Goal: Download file/media

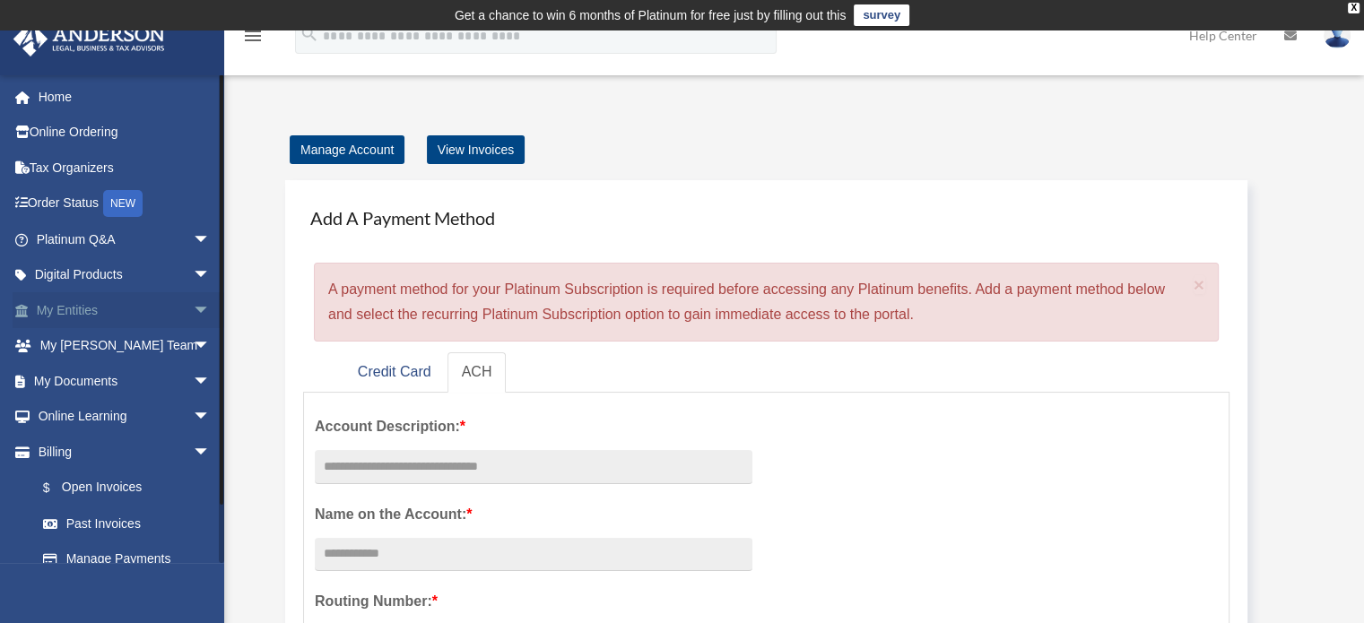
click at [72, 303] on link "My Entities arrow_drop_down" at bounding box center [125, 310] width 225 height 36
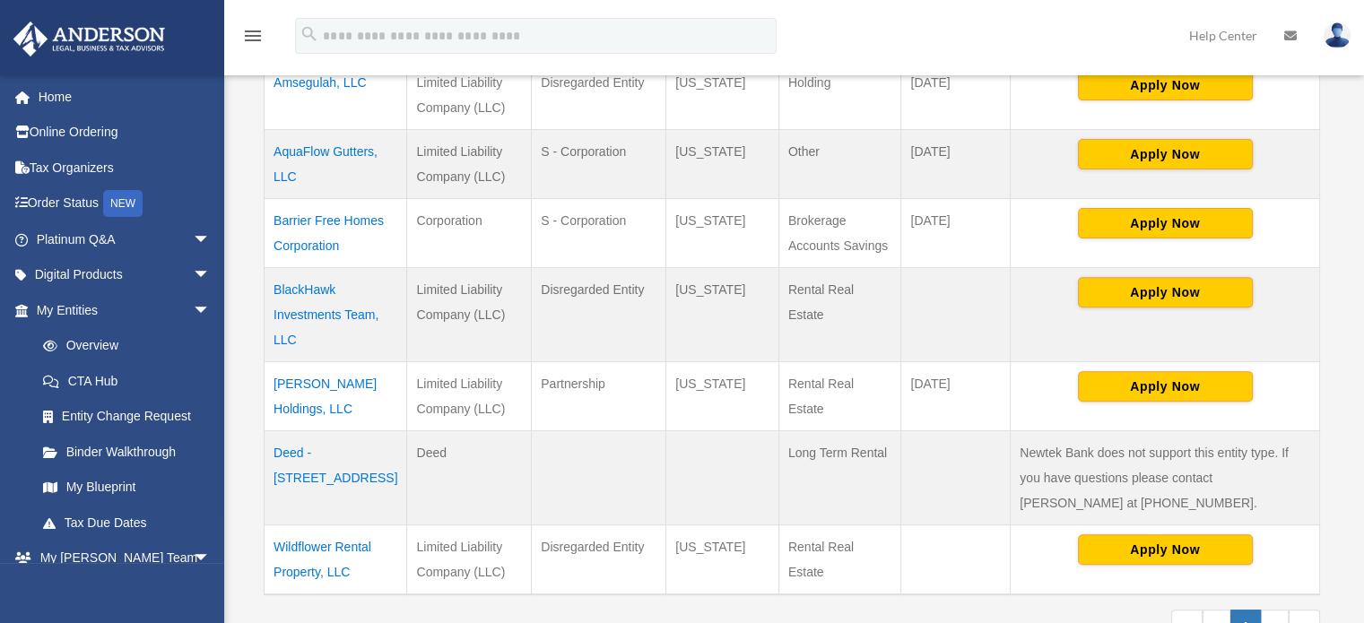
scroll to position [652, 0]
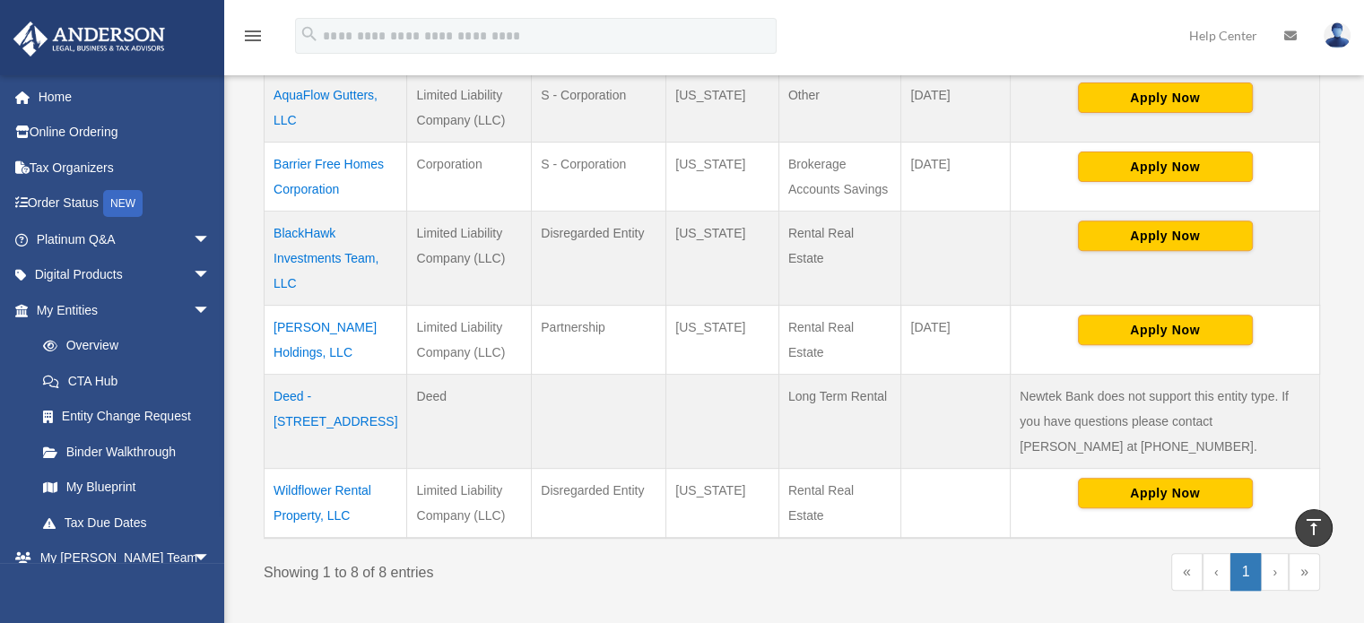
click at [308, 305] on td "Bowmer Holdings, LLC" at bounding box center [336, 339] width 143 height 69
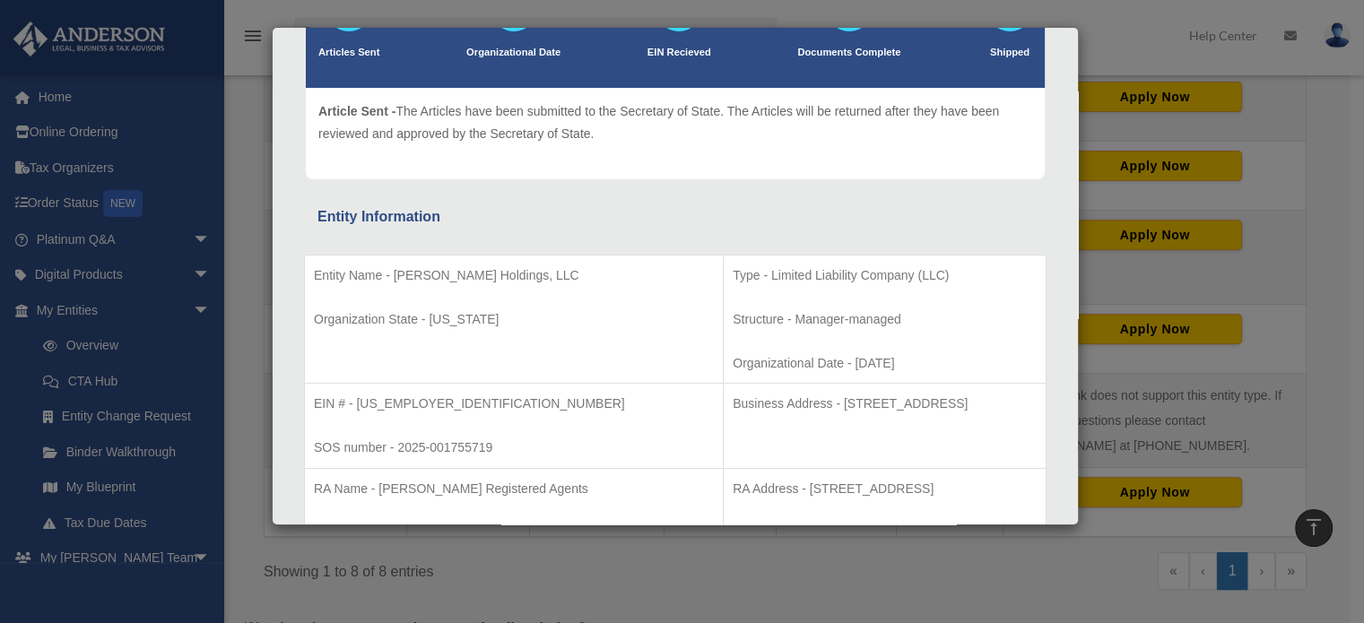
scroll to position [0, 0]
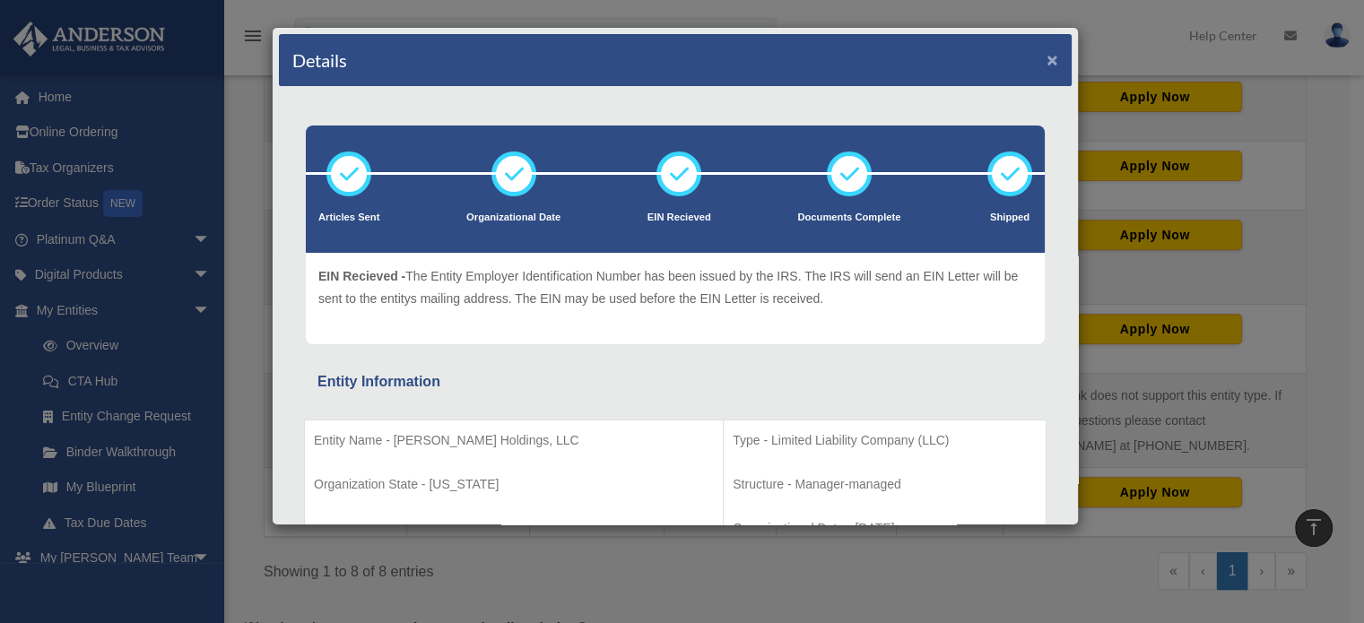
click at [1046, 54] on button "×" at bounding box center [1052, 59] width 12 height 19
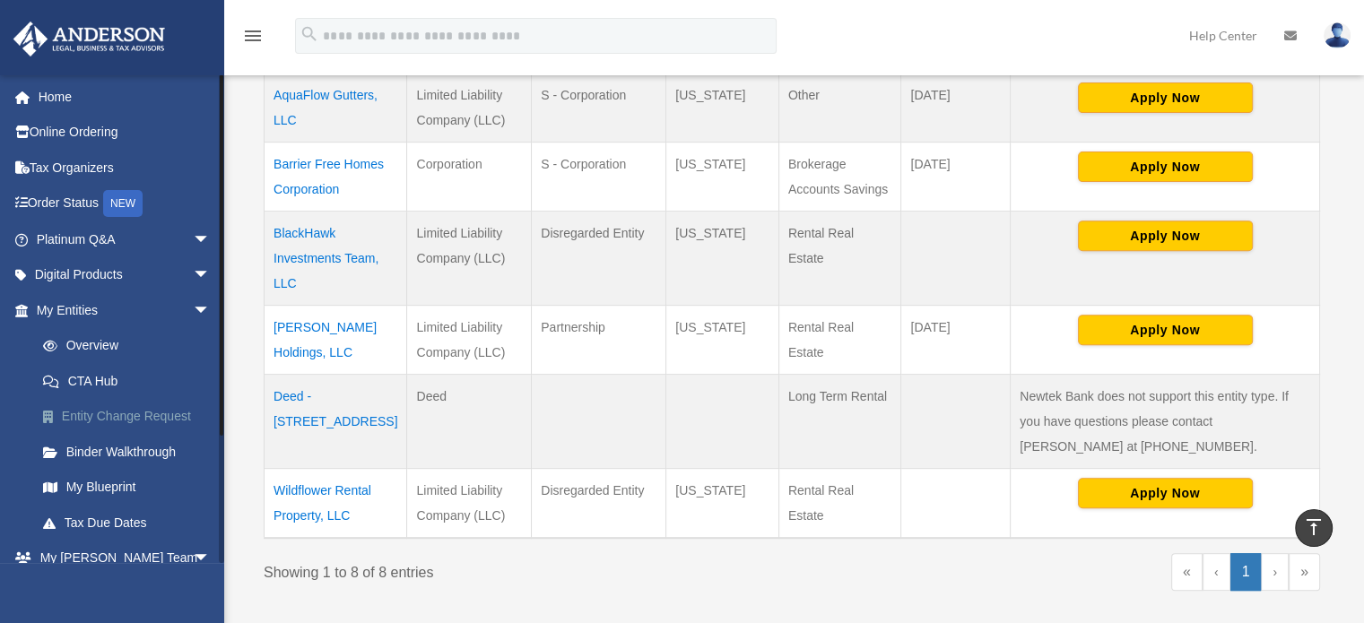
click at [111, 412] on link "Entity Change Request" at bounding box center [131, 417] width 213 height 36
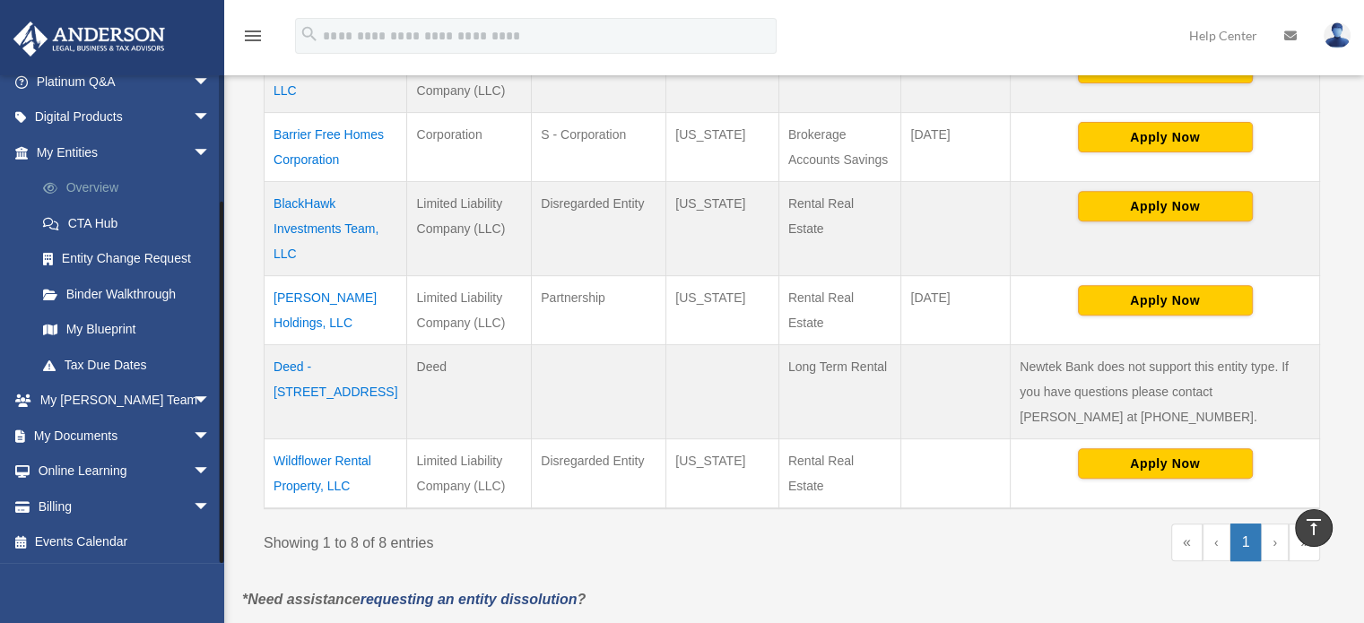
scroll to position [771, 0]
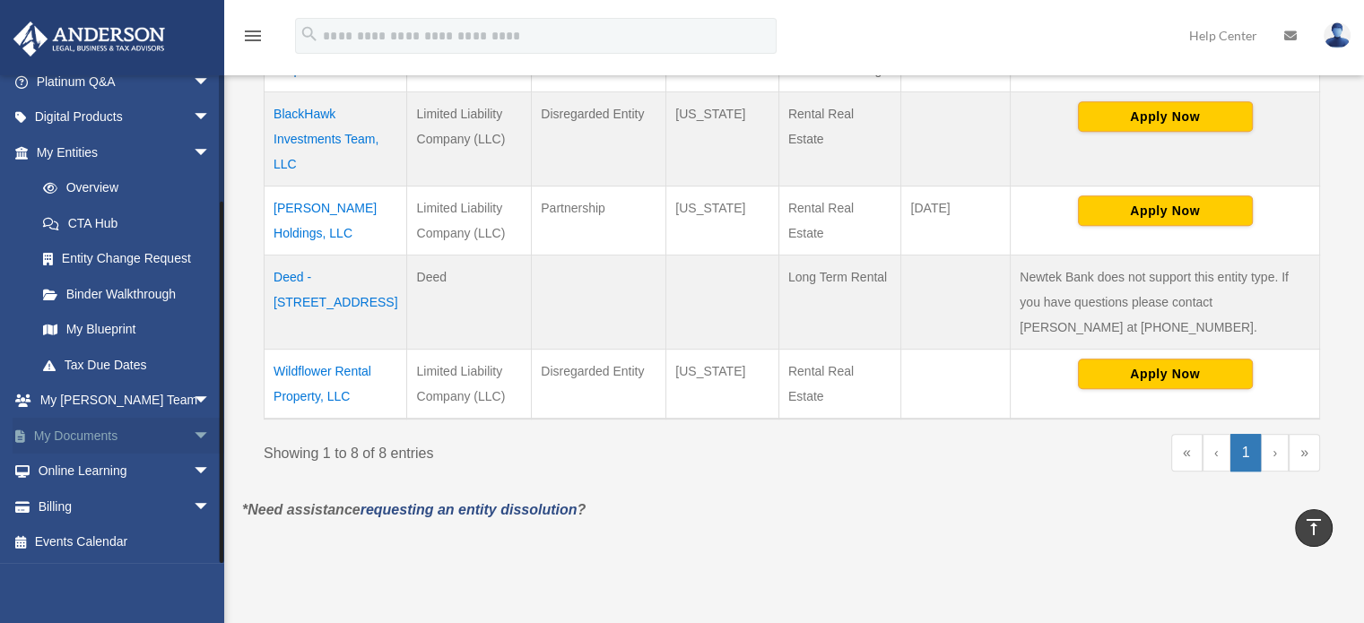
click at [97, 429] on link "My Documents arrow_drop_down" at bounding box center [125, 436] width 225 height 36
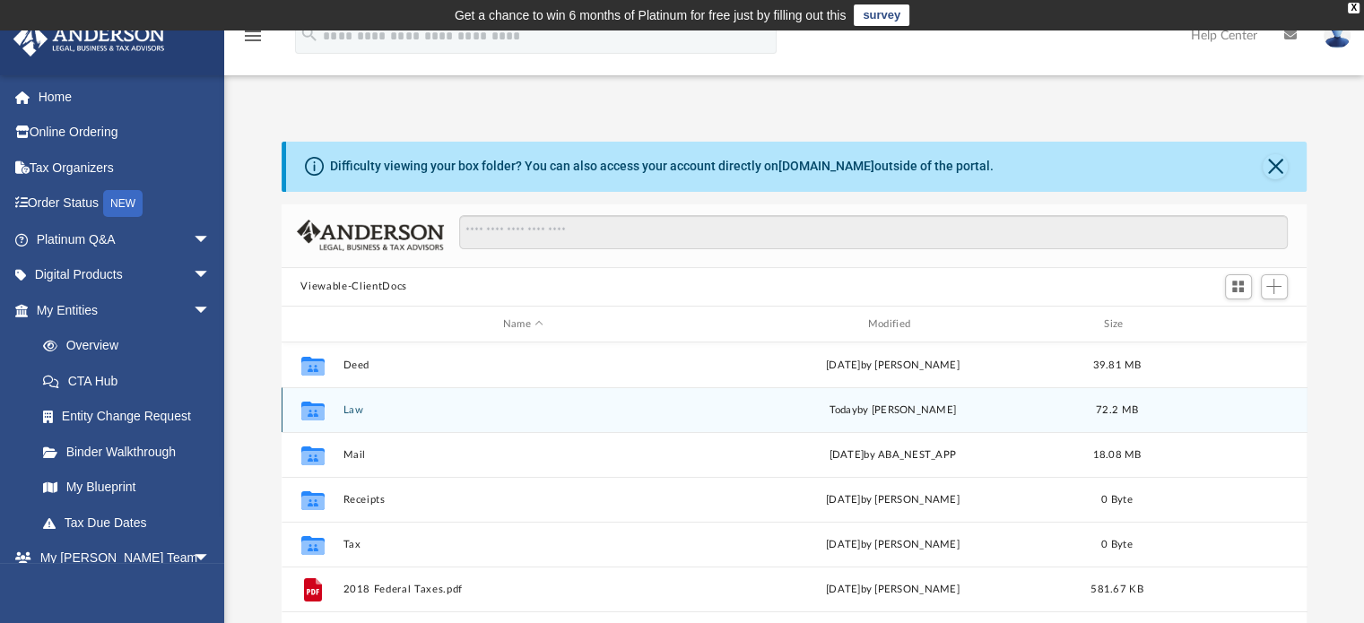
click at [352, 407] on button "Law" at bounding box center [523, 410] width 361 height 12
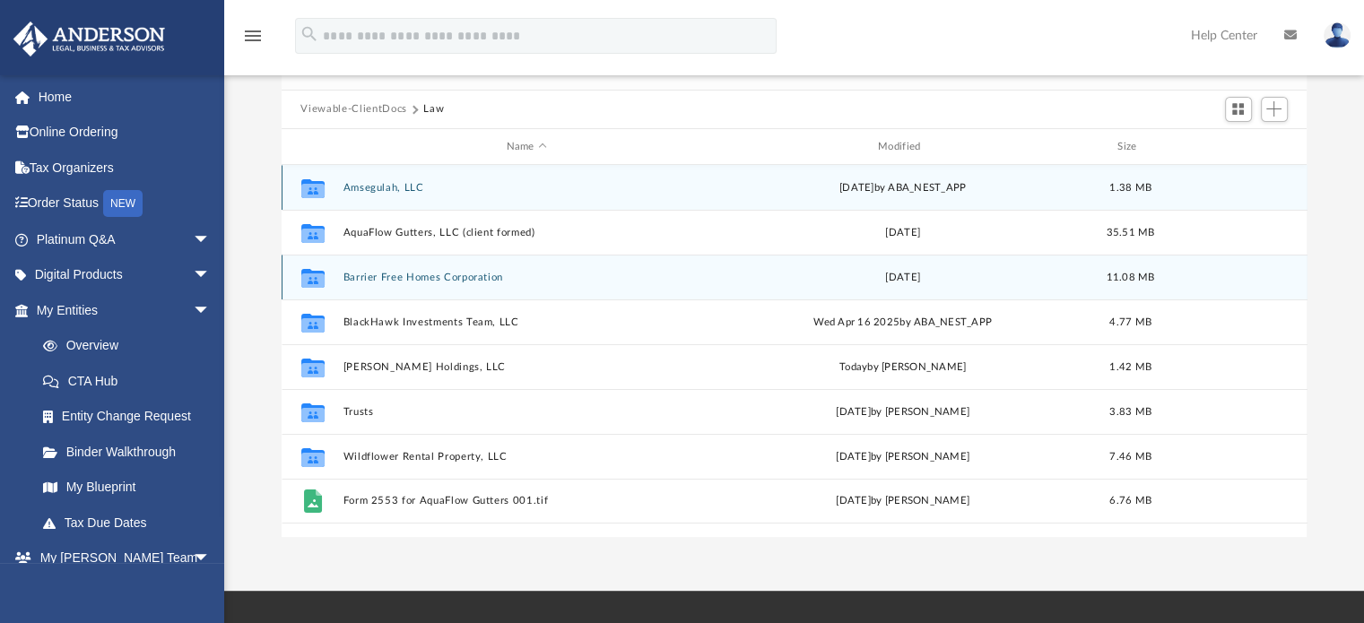
scroll to position [179, 0]
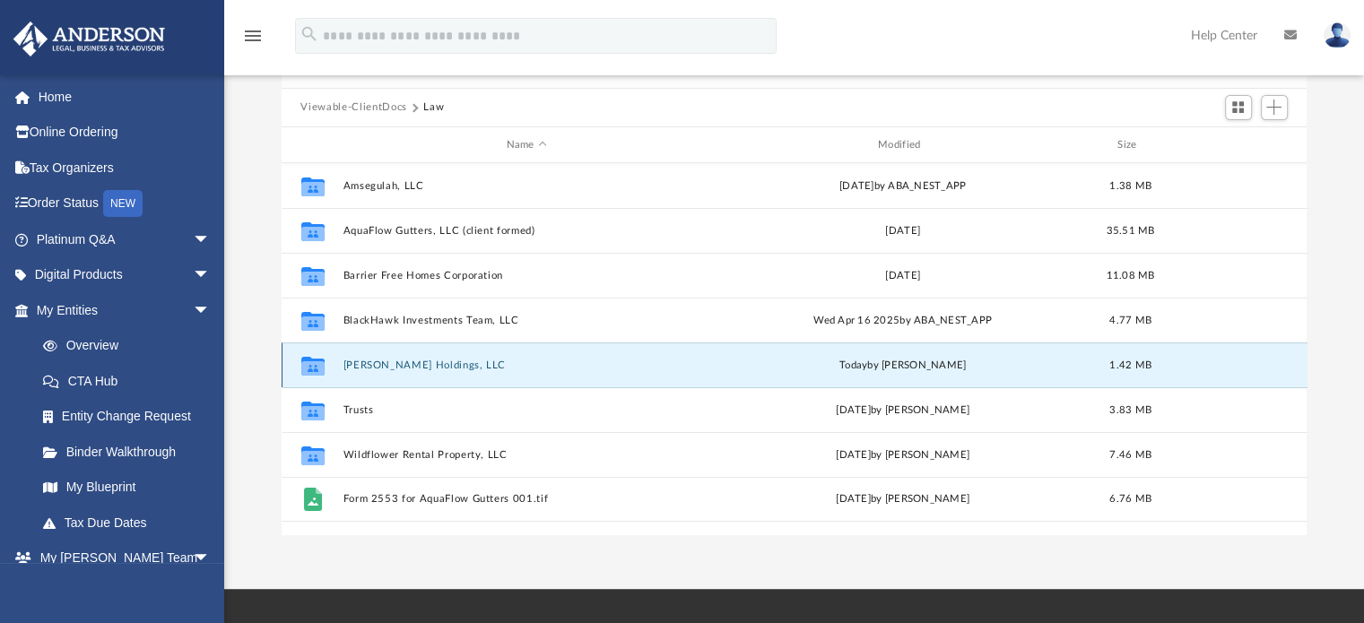
click at [409, 363] on button "Bowmer Holdings, LLC" at bounding box center [527, 366] width 368 height 12
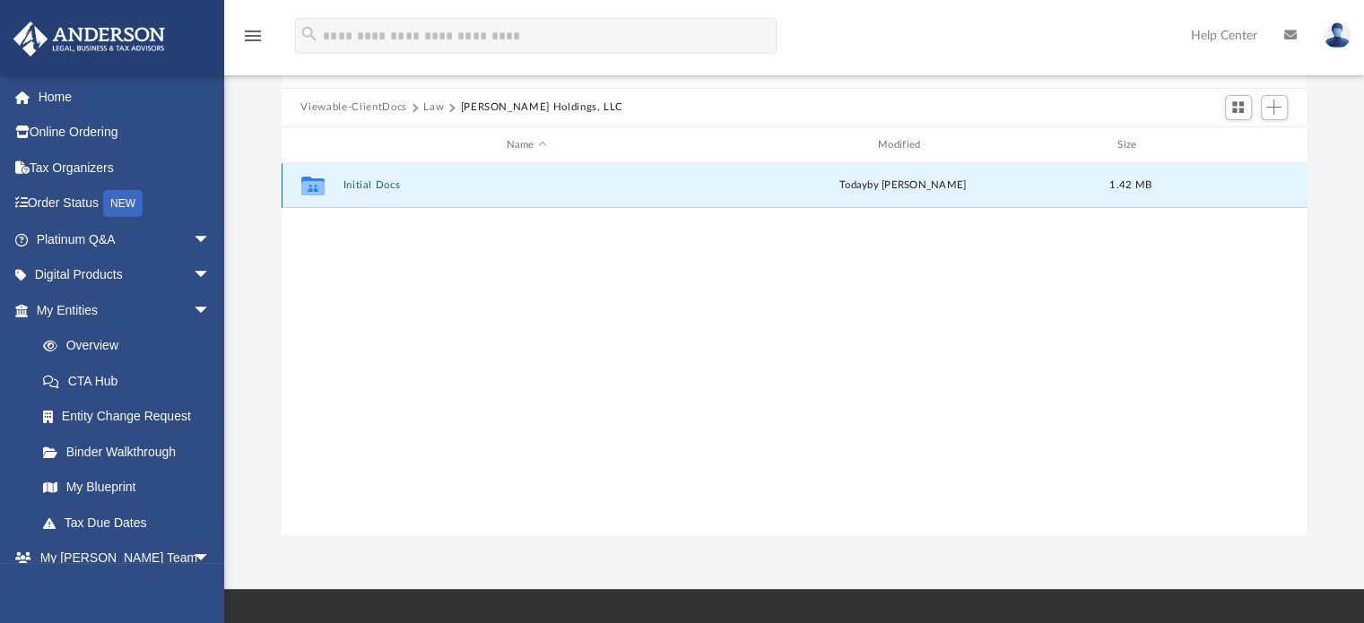
click at [369, 184] on button "Initial Docs" at bounding box center [527, 186] width 368 height 12
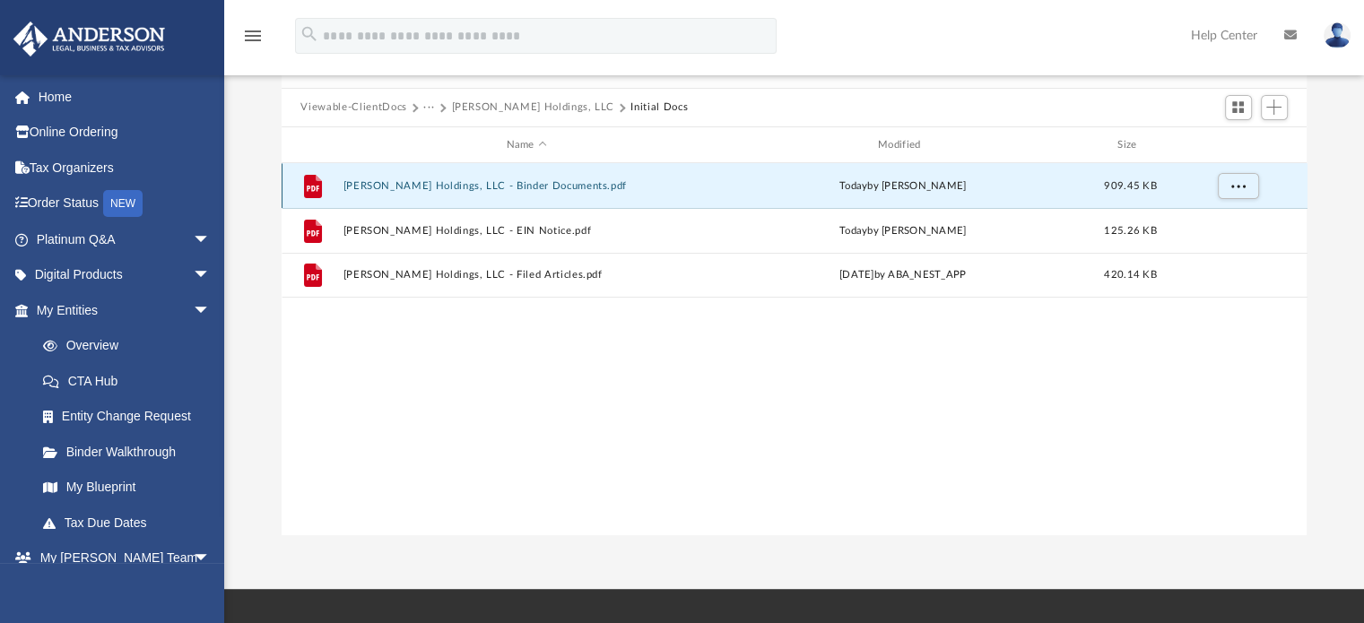
click at [501, 183] on button "Bowmer Holdings, LLC - Binder Documents.pdf" at bounding box center [527, 186] width 368 height 12
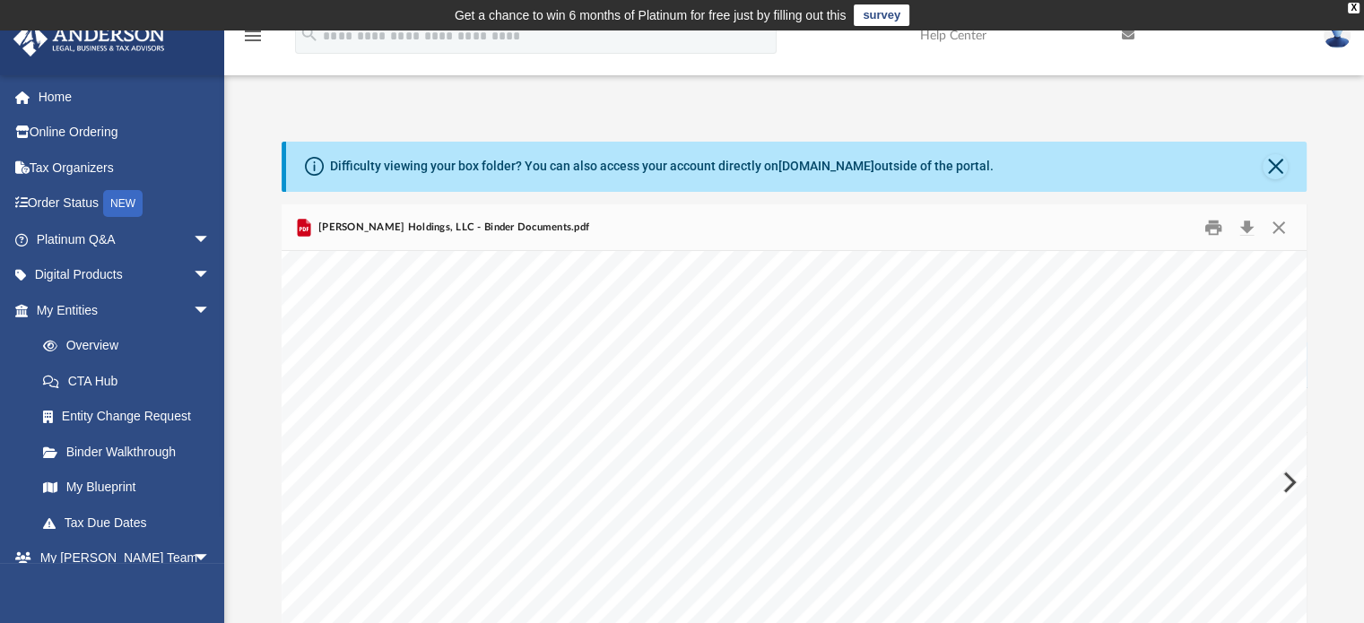
scroll to position [90, 0]
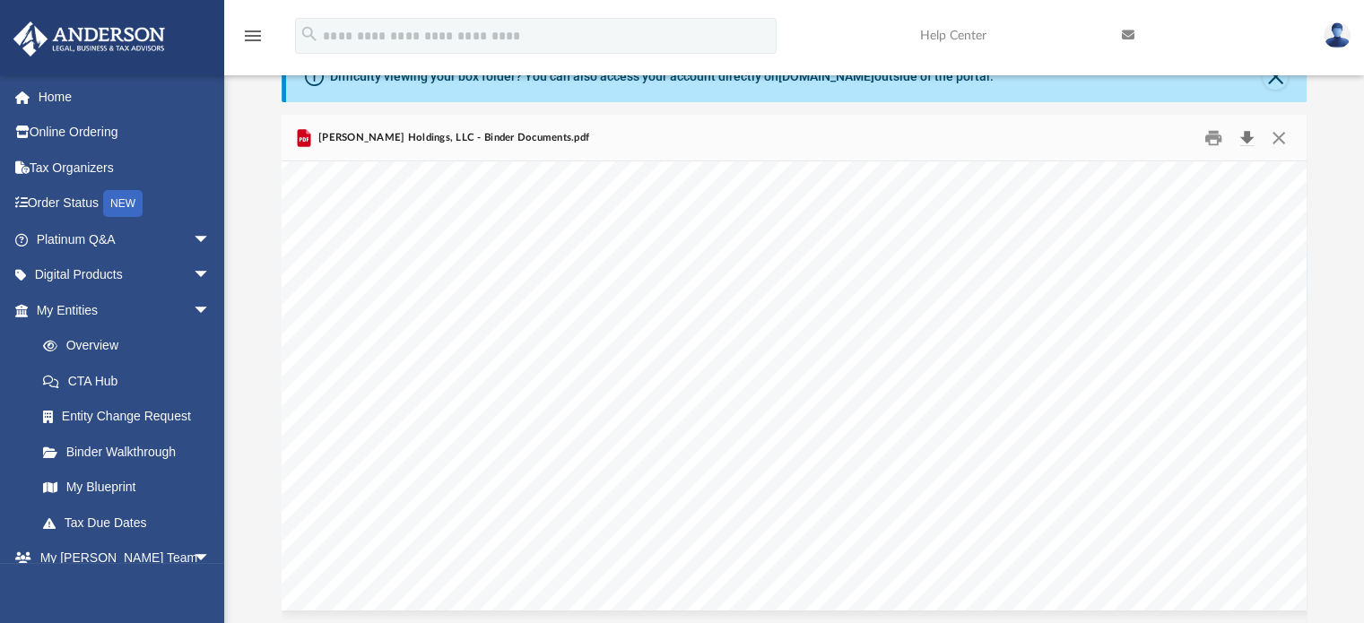
click at [1242, 135] on button "Download" at bounding box center [1247, 138] width 32 height 28
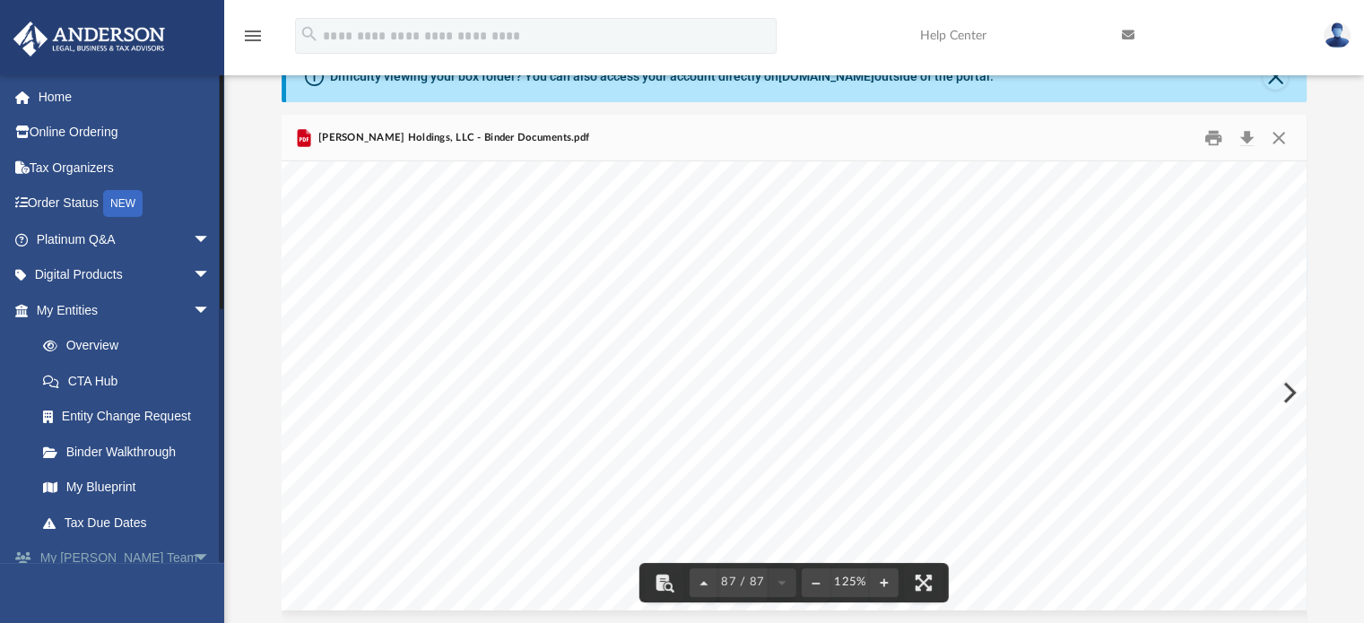
click at [193, 555] on span "arrow_drop_down" at bounding box center [211, 559] width 36 height 37
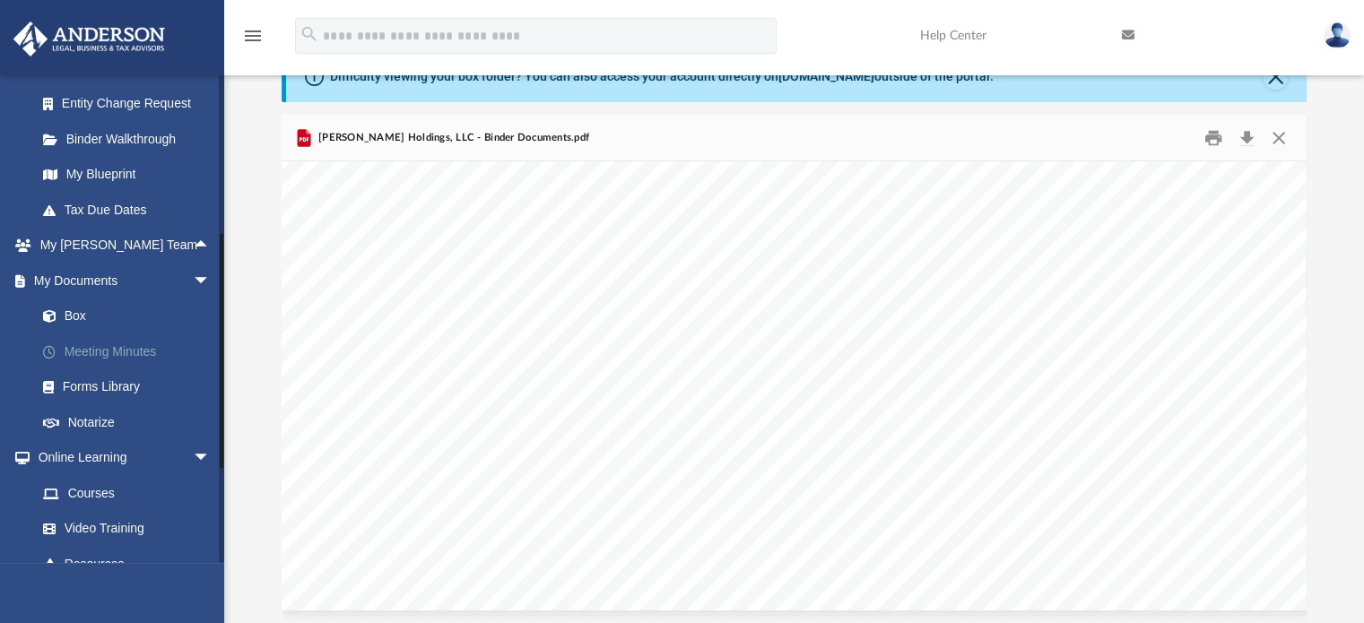
scroll to position [359, 0]
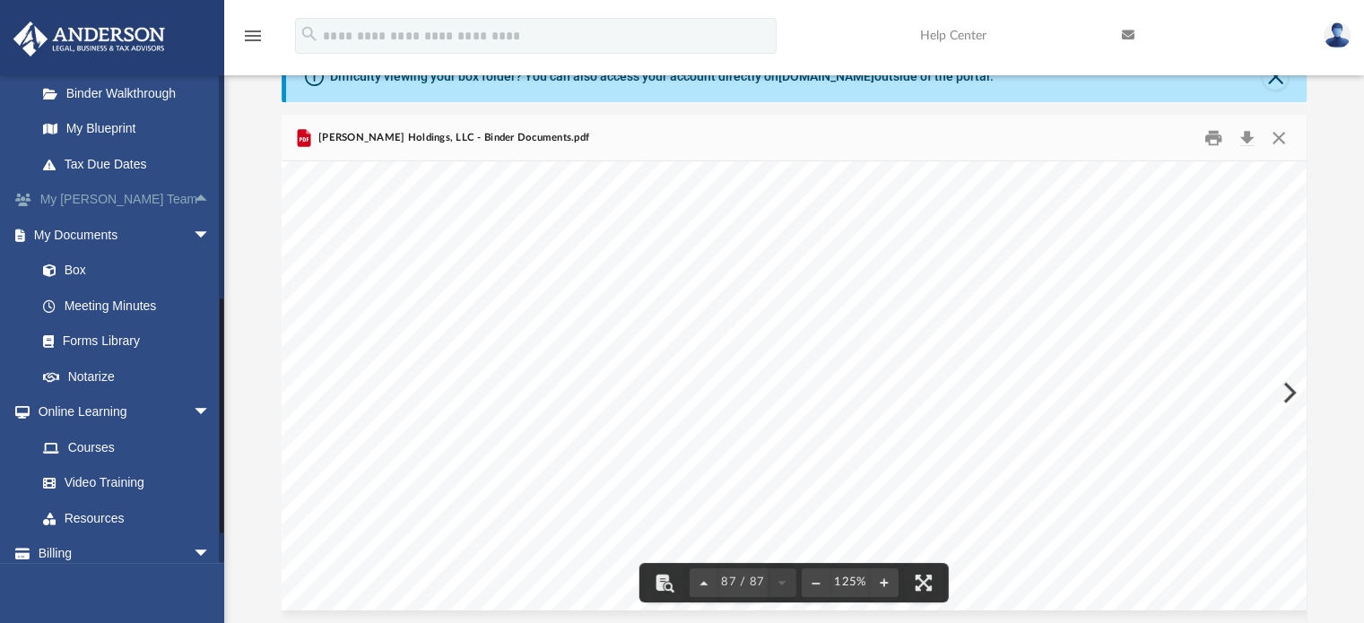
click at [115, 193] on link "My Anderson Team arrow_drop_up" at bounding box center [125, 200] width 225 height 36
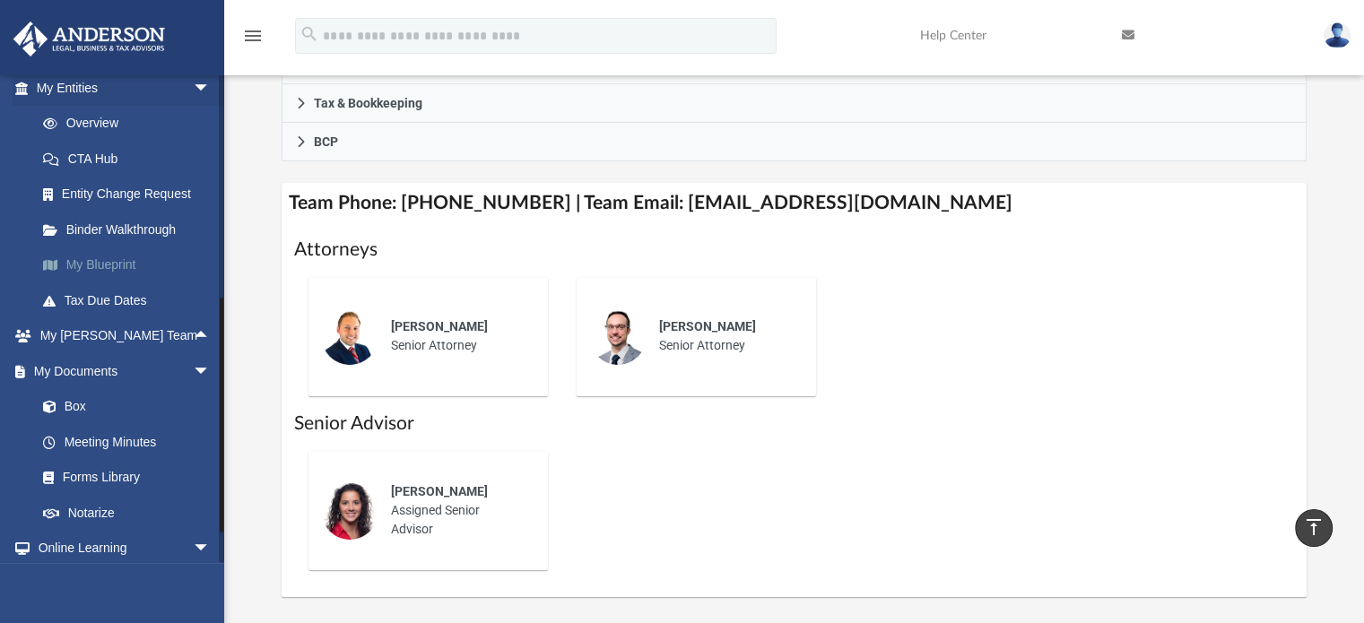
scroll to position [90, 0]
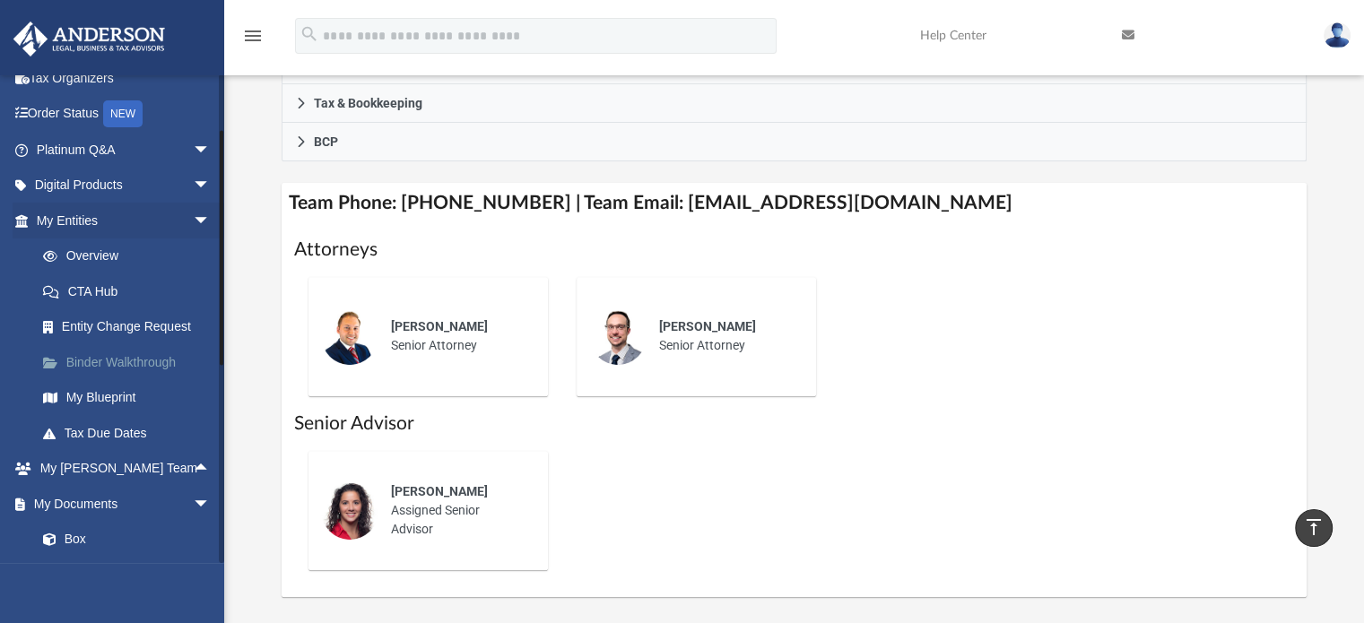
click at [120, 354] on link "Binder Walkthrough" at bounding box center [131, 362] width 213 height 36
